Goal: Task Accomplishment & Management: Manage account settings

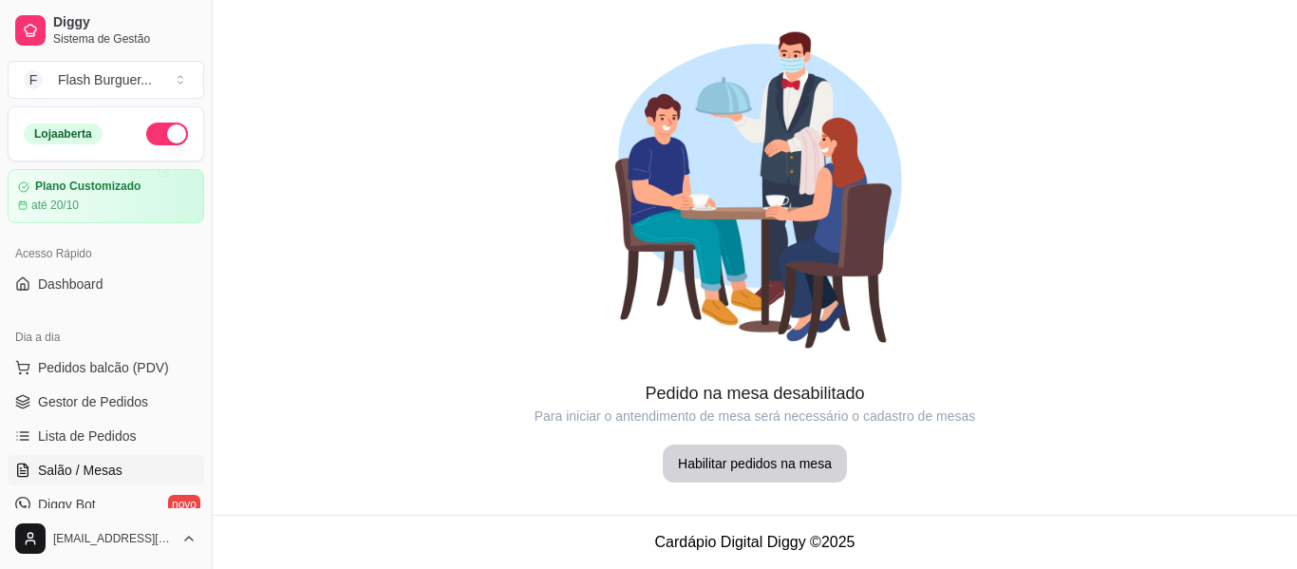
scroll to position [309, 0]
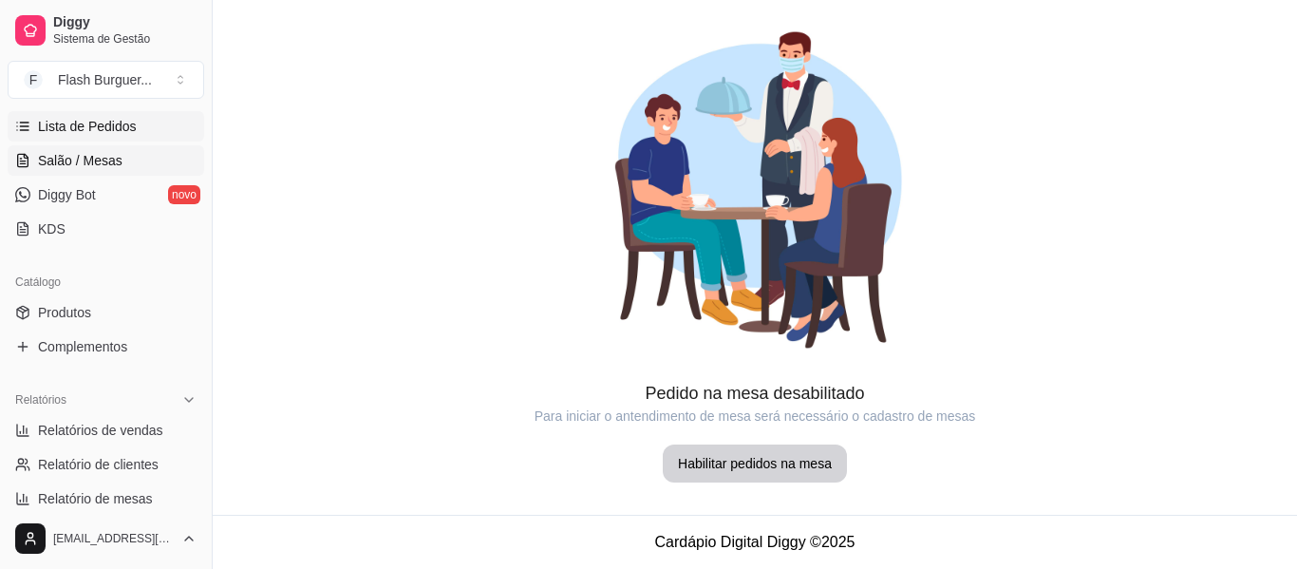
click at [66, 122] on span "Lista de Pedidos" at bounding box center [87, 126] width 99 height 19
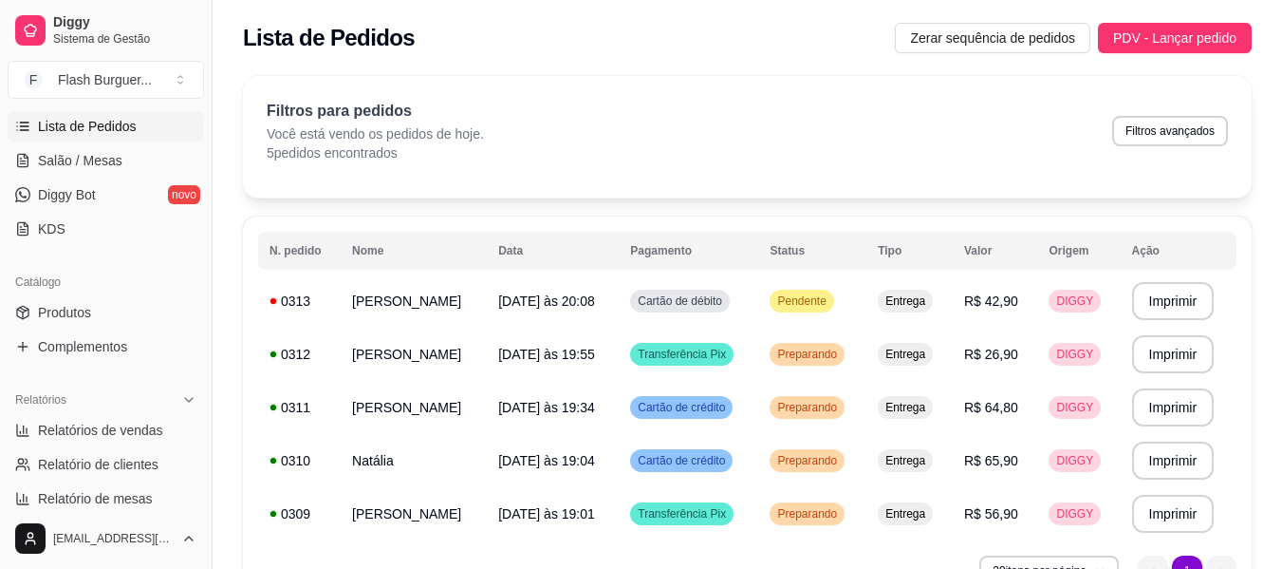
click at [865, 168] on div "Filtros para pedidos Você está vendo os pedidos de hoje. 5 pedidos encontrados …" at bounding box center [747, 137] width 1009 height 122
click at [789, 299] on span "Pendente" at bounding box center [802, 300] width 56 height 15
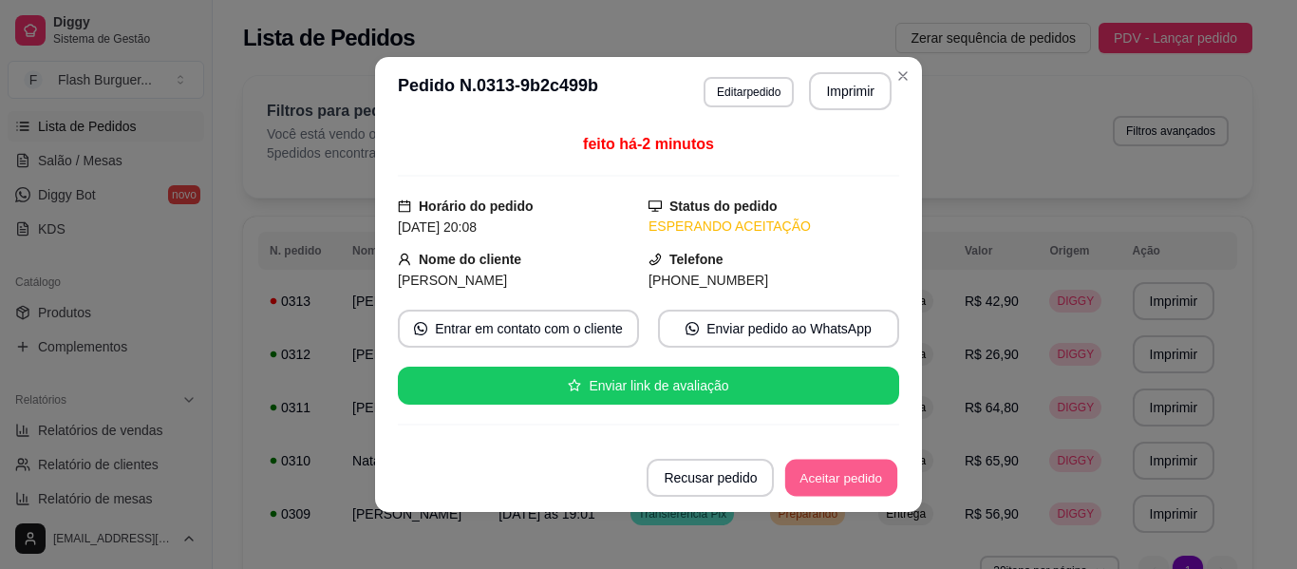
click at [818, 486] on button "Aceitar pedido" at bounding box center [841, 477] width 112 height 37
click at [818, 486] on button "Mover para preparo" at bounding box center [825, 477] width 142 height 37
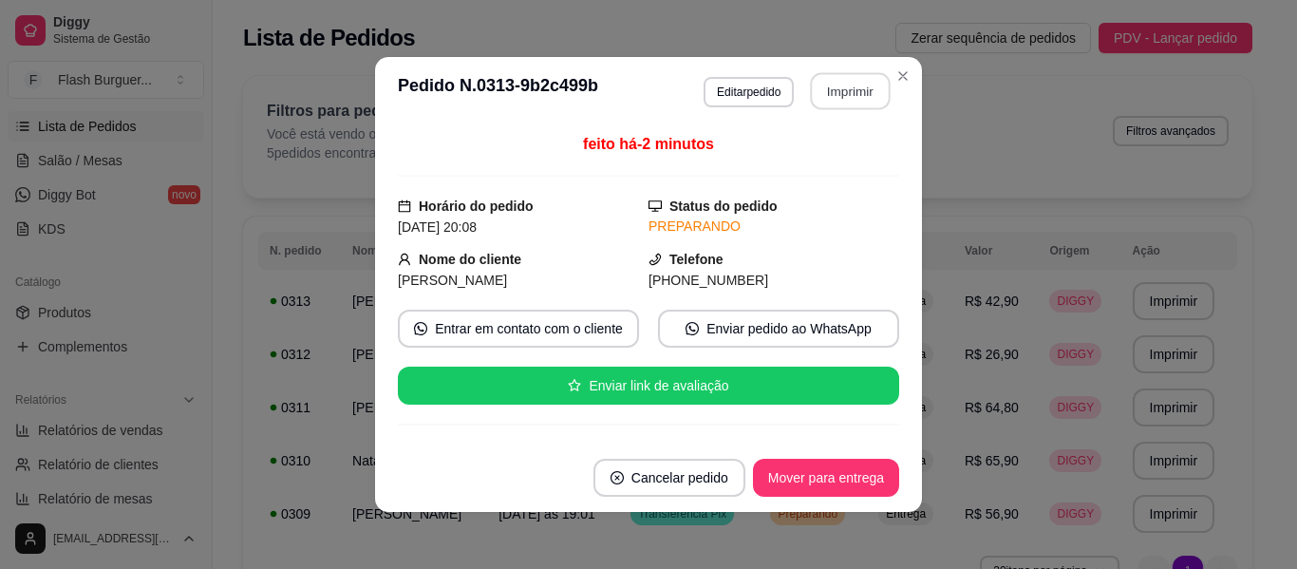
click at [822, 90] on button "Imprimir" at bounding box center [851, 91] width 80 height 37
click at [822, 90] on button "Imprimir" at bounding box center [850, 91] width 83 height 38
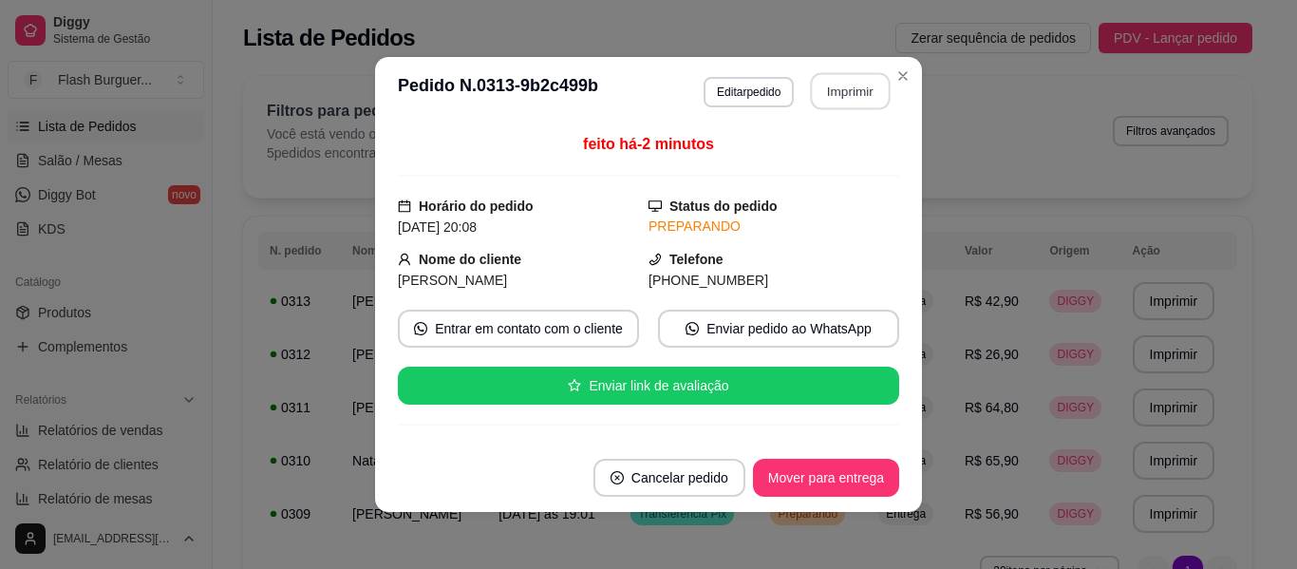
click at [822, 90] on button "Imprimir" at bounding box center [851, 91] width 80 height 37
